Goal: Information Seeking & Learning: Learn about a topic

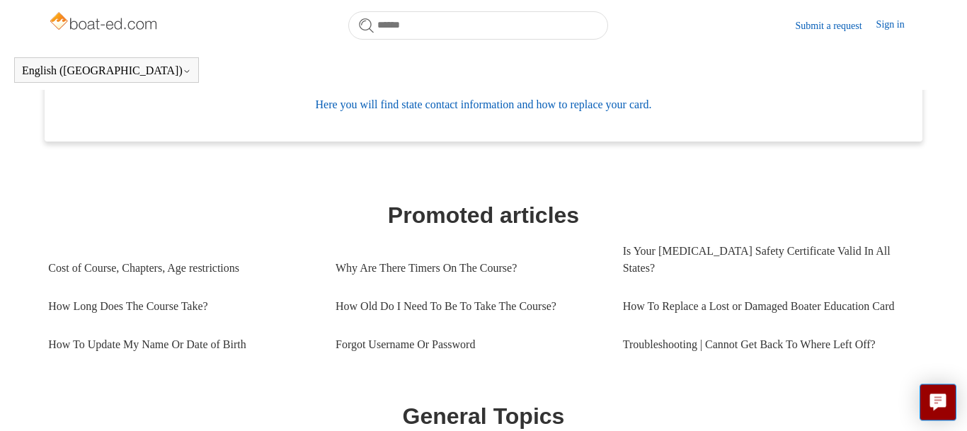
scroll to position [538, 0]
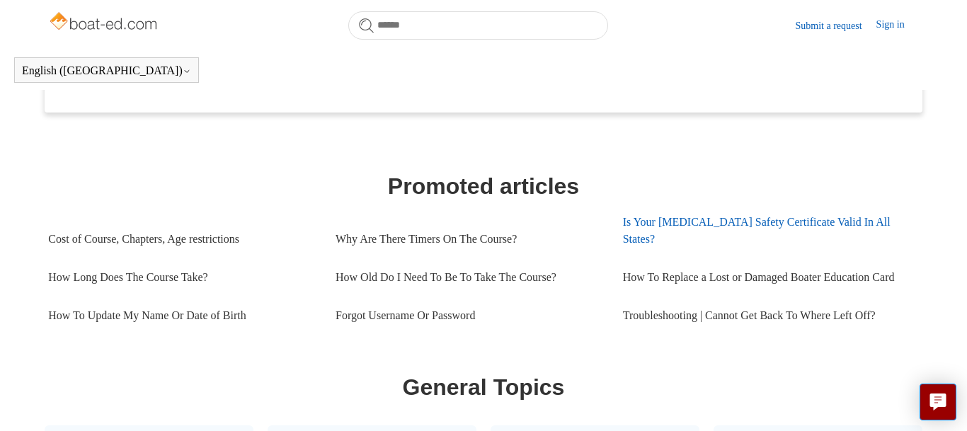
click at [768, 223] on link "Is Your [MEDICAL_DATA] Safety Certificate Valid In All States?" at bounding box center [766, 230] width 287 height 55
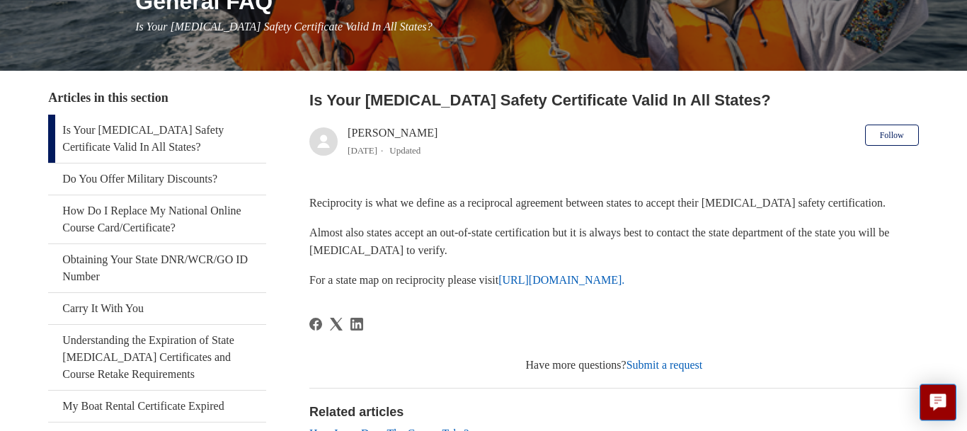
scroll to position [217, 0]
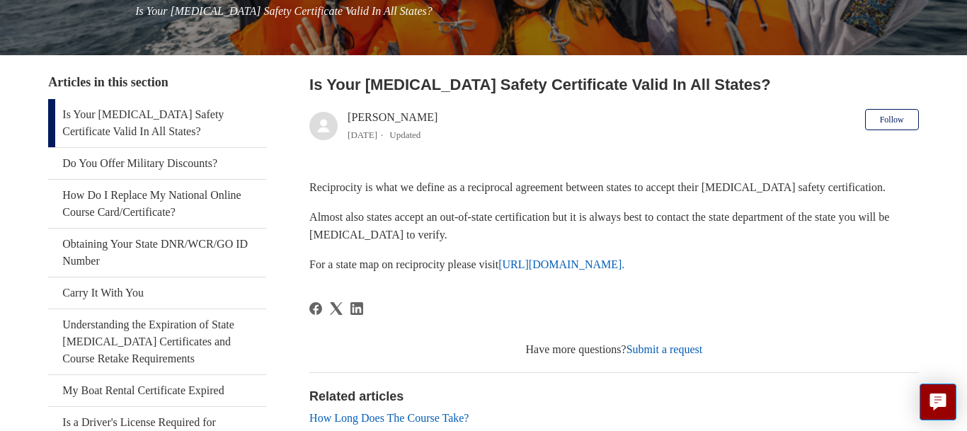
click at [610, 264] on link "https://www.nasbla.org/nasblamain/education/reciprocity." at bounding box center [562, 264] width 126 height 12
click at [89, 290] on link "Carry It With You" at bounding box center [156, 293] width 217 height 31
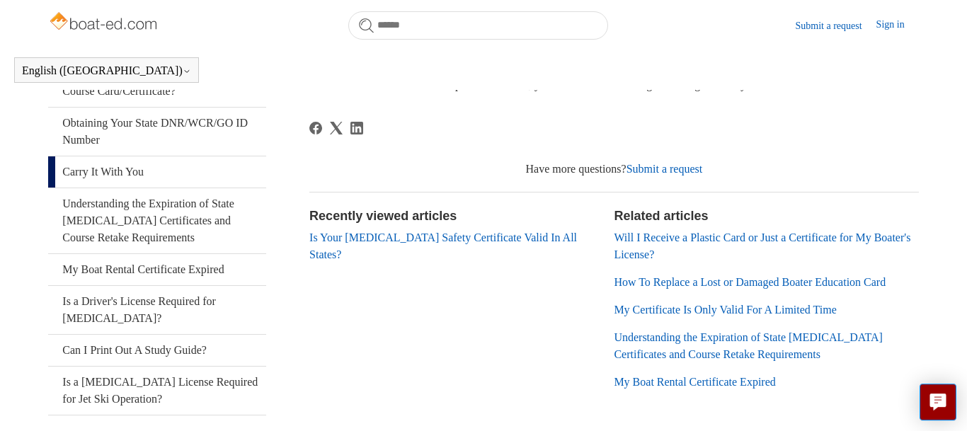
scroll to position [299, 0]
click at [215, 215] on link "Understanding the Expiration of State [MEDICAL_DATA] Certificates and Course Re…" at bounding box center [156, 220] width 217 height 65
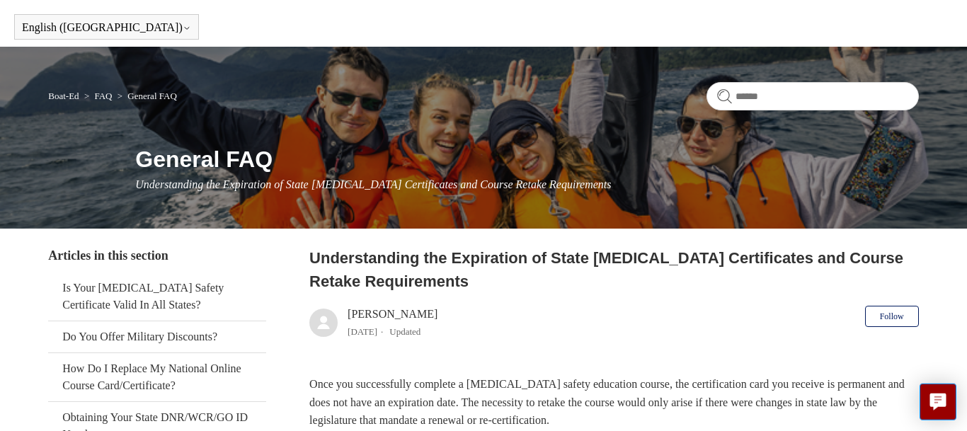
scroll to position [144, 0]
